Goal: Navigation & Orientation: Find specific page/section

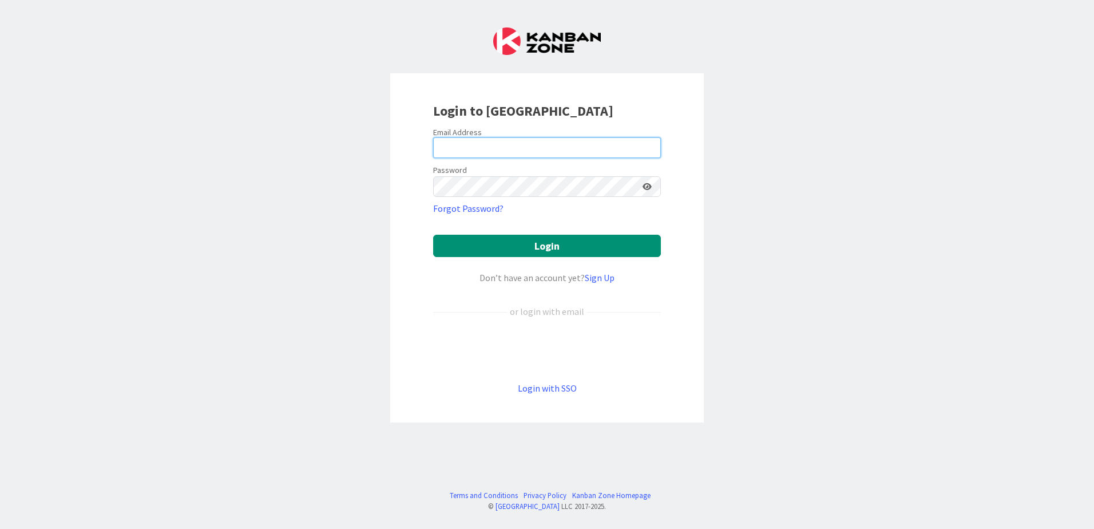
click at [532, 149] on input "email" at bounding box center [547, 147] width 228 height 21
type input "[PERSON_NAME][EMAIL_ADDRESS][DOMAIN_NAME]"
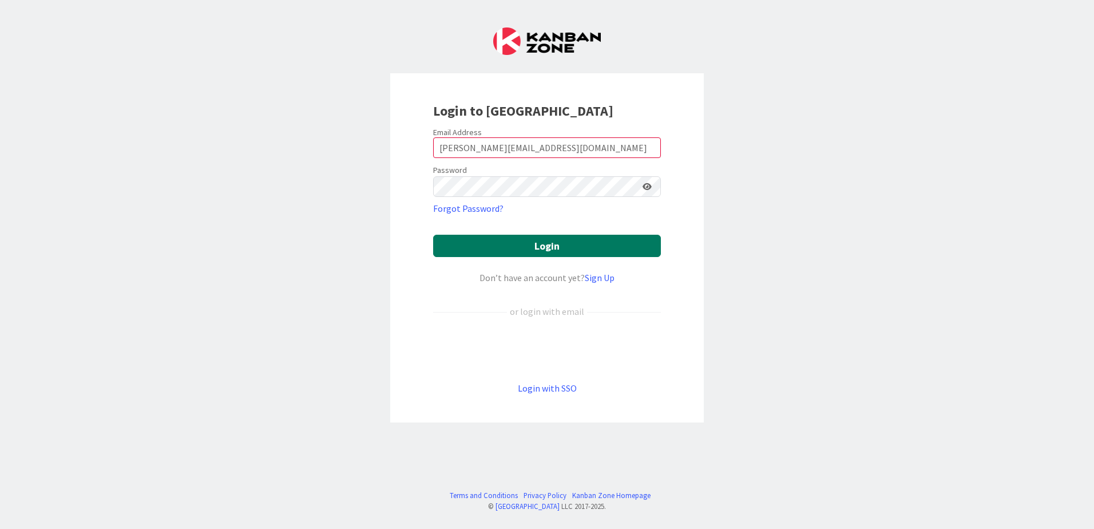
click at [552, 250] on button "Login" at bounding box center [547, 246] width 228 height 22
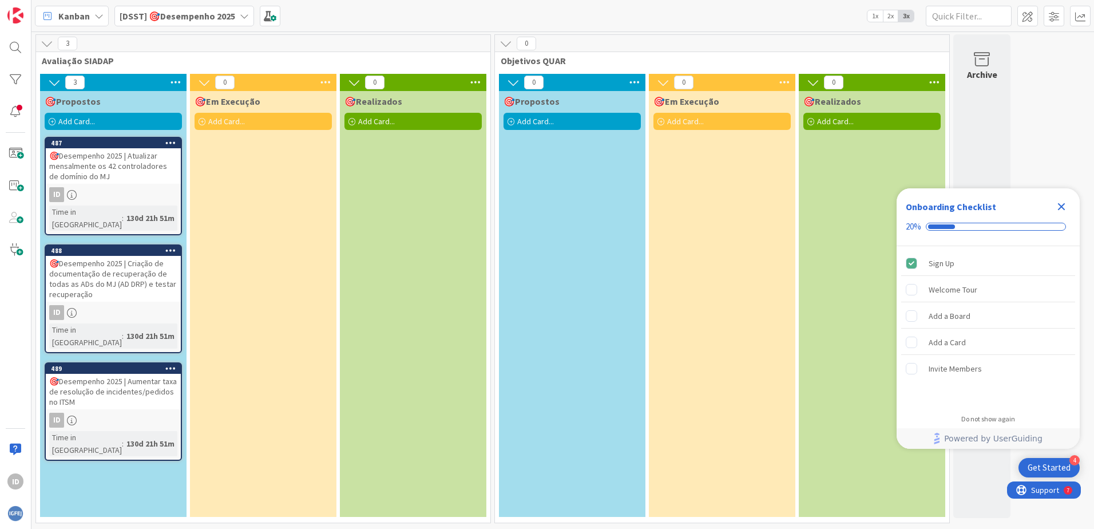
click at [103, 157] on div "🎯Desempenho 2025 | Atualizar mensalmente os 42 controladores de domínio do MJ" at bounding box center [113, 165] width 135 height 35
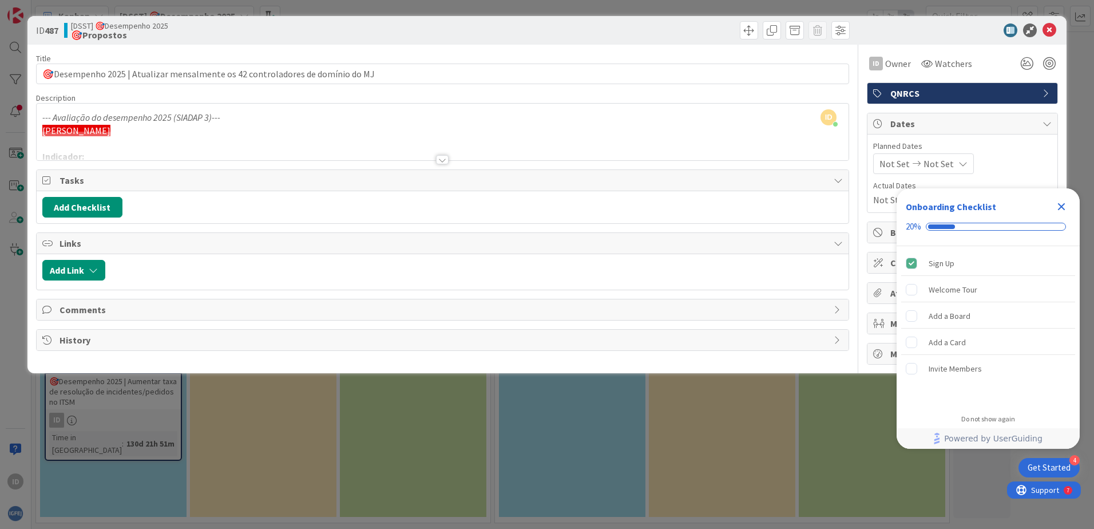
click at [1063, 207] on icon "Close Checklist" at bounding box center [1061, 207] width 14 height 14
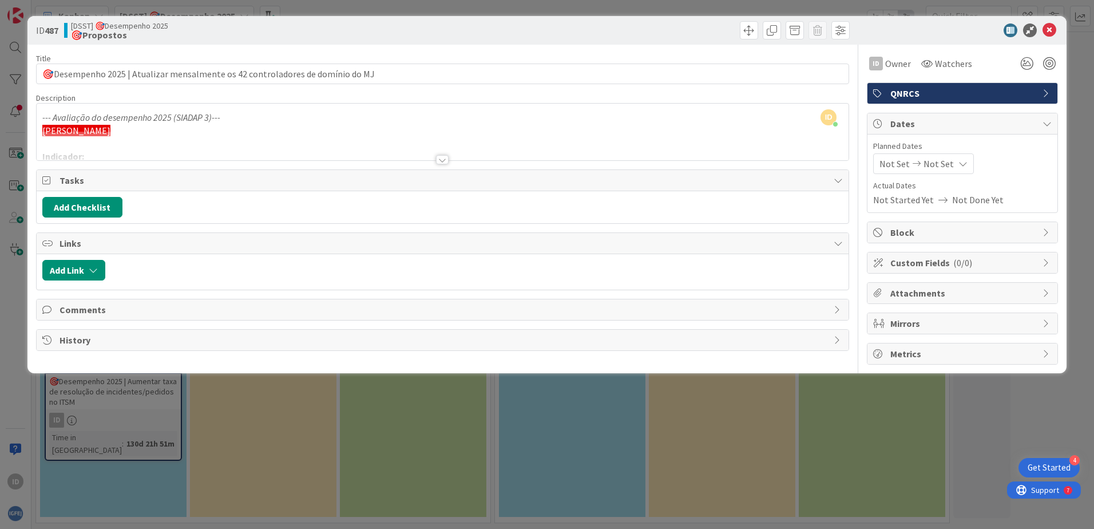
click at [924, 23] on div at bounding box center [956, 30] width 203 height 14
click at [442, 158] on div at bounding box center [442, 159] width 13 height 9
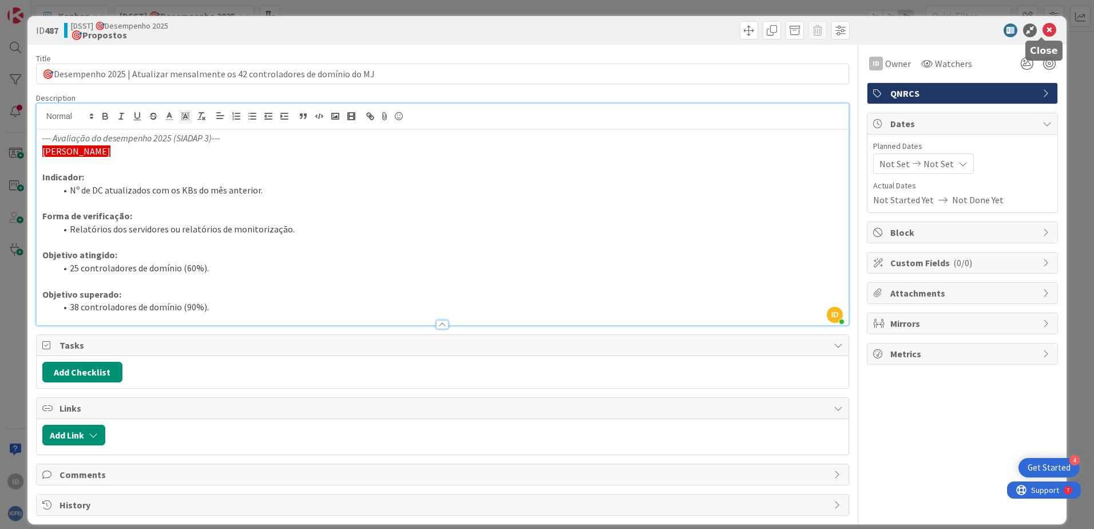
click at [1044, 31] on icon at bounding box center [1049, 30] width 14 height 14
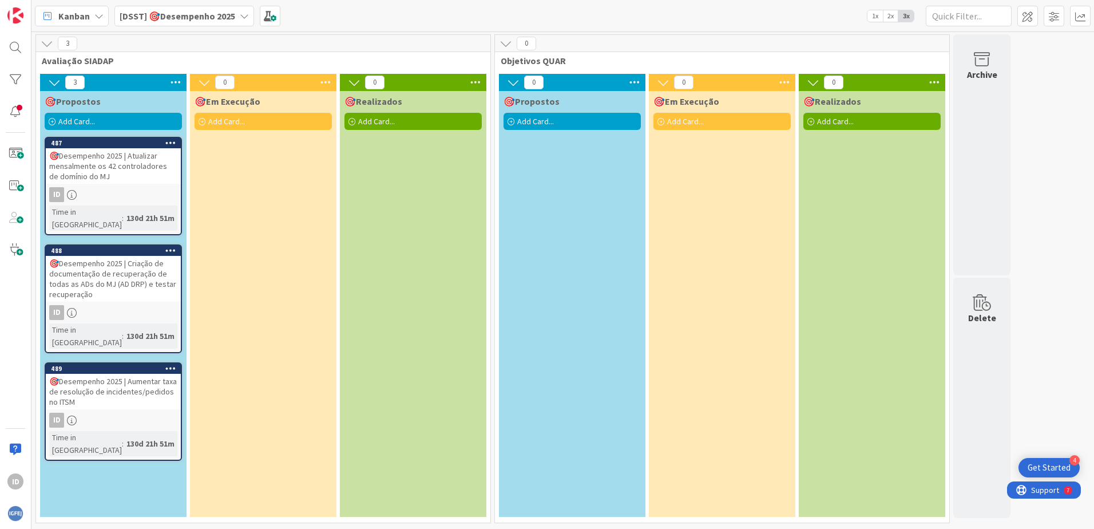
click at [96, 256] on div "🎯Desempenho 2025 | Criação de documentação de recuperação de todas as ADs do MJ…" at bounding box center [113, 279] width 135 height 46
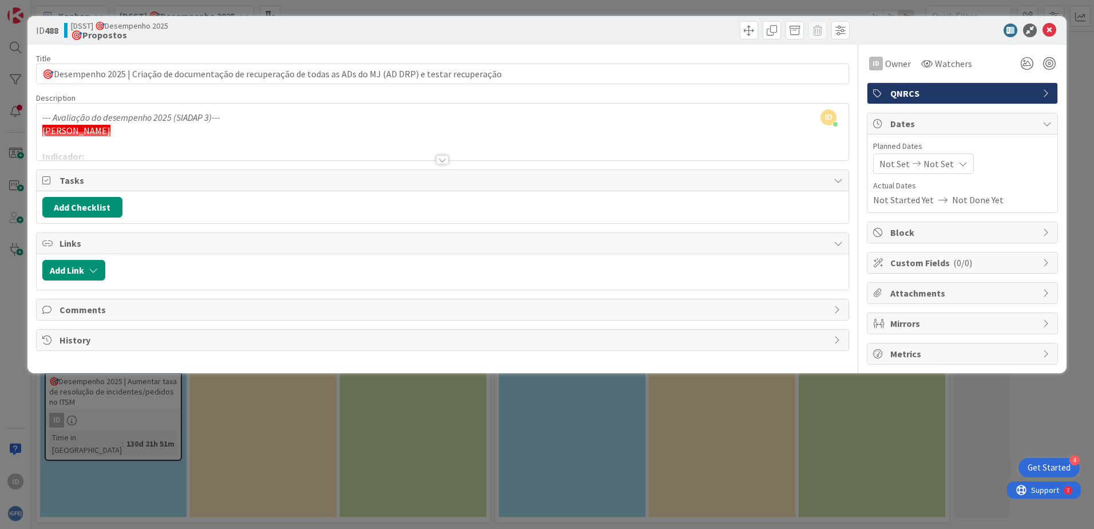
click at [444, 158] on div at bounding box center [442, 159] width 13 height 9
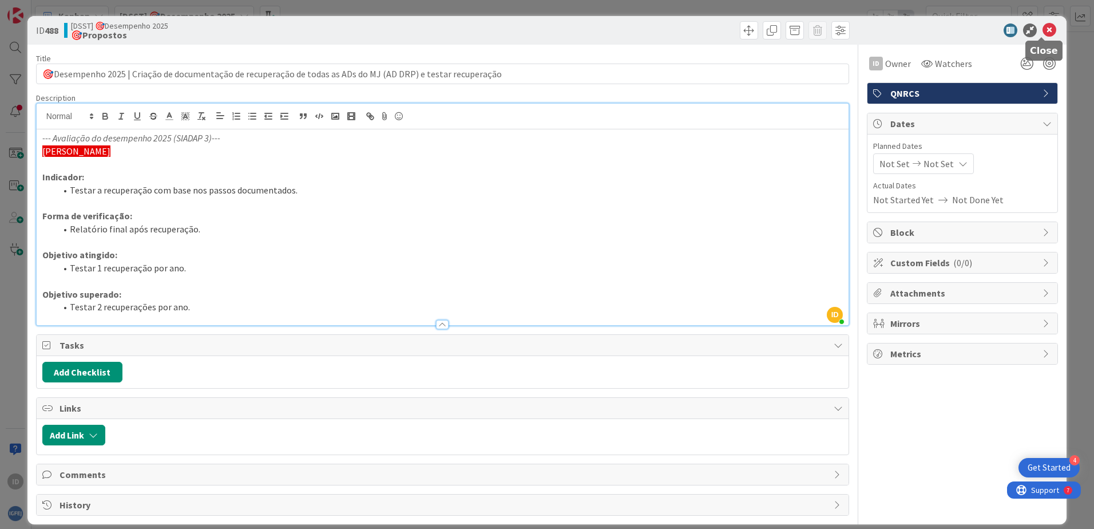
click at [1042, 34] on icon at bounding box center [1049, 30] width 14 height 14
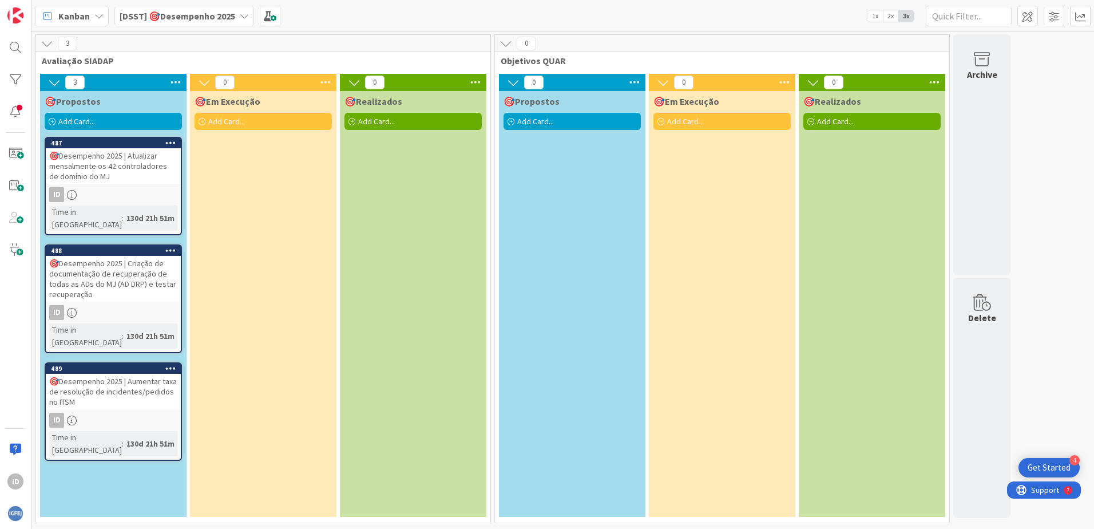
click at [112, 374] on div "🎯Desempenho 2025 | Aumentar taxa de resolução de incidentes/pedidos no ITSM" at bounding box center [113, 391] width 135 height 35
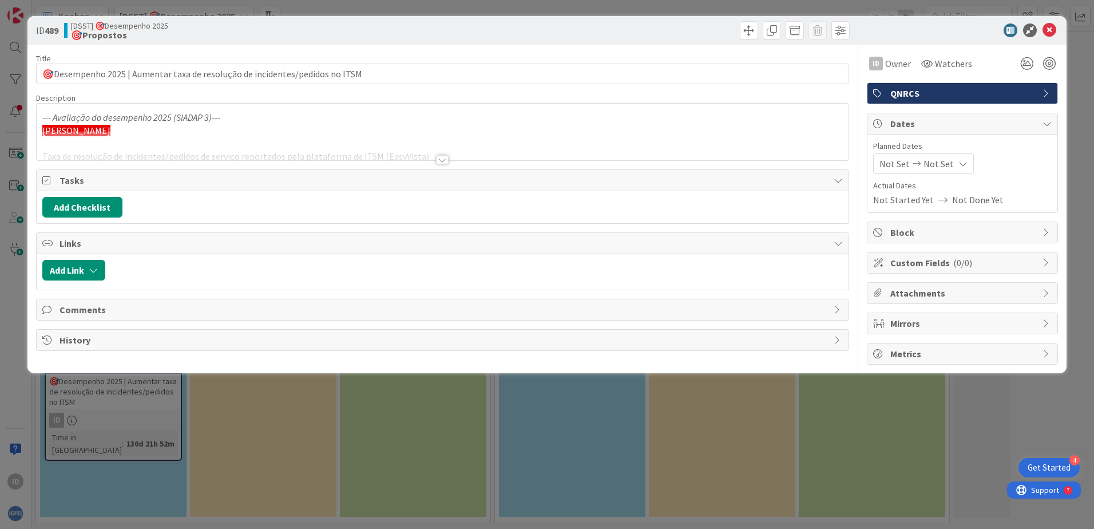
click at [446, 161] on div at bounding box center [442, 159] width 13 height 9
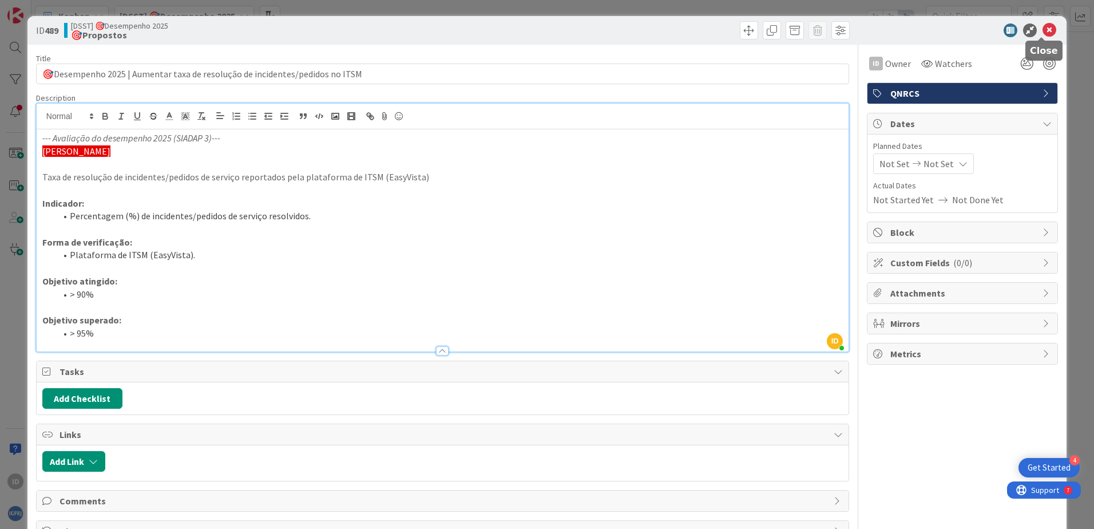
click at [1042, 29] on icon at bounding box center [1049, 30] width 14 height 14
